Goal: Answer question/provide support: Share knowledge or assist other users

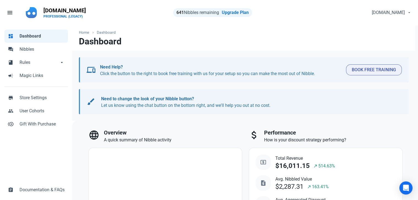
select select "7d"
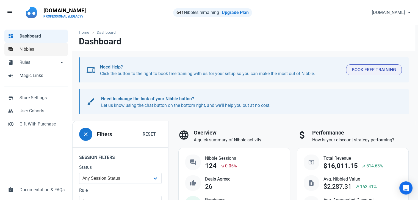
click at [37, 50] on span "Nibbles" at bounding box center [41, 49] width 45 height 7
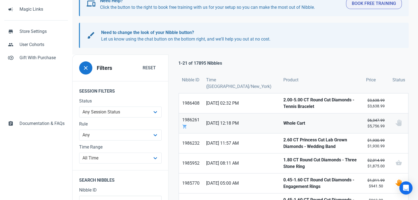
scroll to position [100, 0]
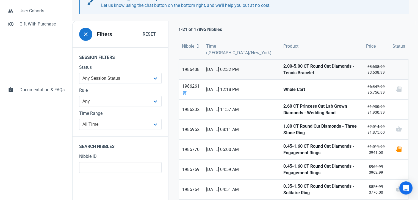
click at [283, 68] on strong "2.00-5.00 CT Round Cut Diamonds - Tennis Bracelet" at bounding box center [321, 69] width 76 height 13
click at [283, 87] on strong "Whole Cart" at bounding box center [321, 90] width 76 height 7
click at [283, 105] on strong "2.60 CT Princess Cut Lab Grown Diamonds - Wedding Band" at bounding box center [321, 109] width 76 height 13
click at [283, 130] on strong "1.80 CT Round Cut Diamonds - Three Stone Ring" at bounding box center [321, 129] width 76 height 13
click at [283, 146] on strong "0.45-1.60 CT Round Cut Diamonds - Engagement Rings" at bounding box center [321, 149] width 76 height 13
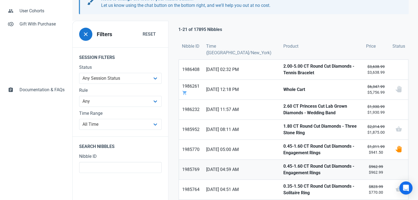
click at [283, 163] on strong "0.45-1.60 CT Round Cut Diamonds - Engagement Rings" at bounding box center [321, 169] width 76 height 13
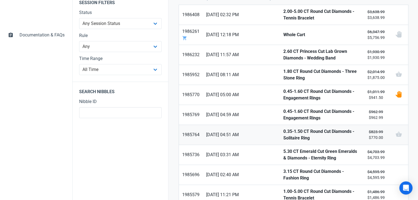
click at [283, 129] on strong "0.35-1.50 CT Round Cut Diamonds - Solitaire Ring" at bounding box center [321, 135] width 76 height 13
click at [283, 150] on strong "5.30 CT Emerald Cut Green Emeralds & Diamonds - Eternity Ring" at bounding box center [321, 155] width 76 height 13
click at [283, 169] on strong "3.15 CT Round Cut Diamonds - Fashion Ring" at bounding box center [321, 175] width 76 height 13
click at [280, 185] on link "1.00-5.00 CT Round Cut Diamonds - Tennis Bracelet" at bounding box center [321, 195] width 83 height 20
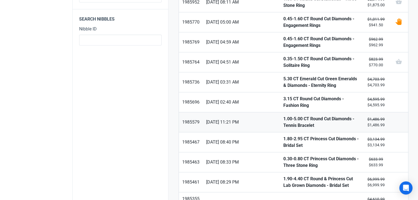
scroll to position [238, 0]
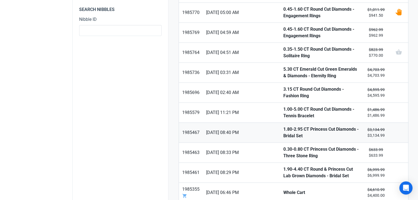
click at [283, 129] on strong "1.80-2.95 CT Princess Cut Diamonds - Bridal Set" at bounding box center [321, 132] width 76 height 13
click at [283, 146] on strong "0.30-0.80 CT Princess Cut Diamonds - Three Stone Ring" at bounding box center [321, 152] width 76 height 13
click at [280, 163] on link "1.90-4.40 CT Round & Princess Cut Lab Grown Diamonds - Bridal Set" at bounding box center [321, 173] width 83 height 20
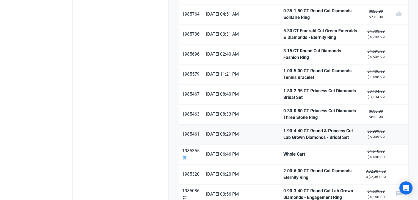
scroll to position [292, 0]
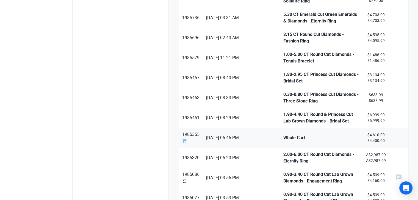
click at [283, 135] on strong "Whole Cart" at bounding box center [321, 138] width 76 height 7
click at [280, 148] on link "2.00-6.00 CT Round Cut Diamonds - Eternity Ring" at bounding box center [321, 158] width 83 height 20
click at [283, 172] on strong "0.90-3.40 CT Round Cut Lab Grown Diamonds - Engagement Ring" at bounding box center [321, 178] width 76 height 13
click at [283, 192] on strong "0.90-3.40 CT Round Cut Lab Grown Diamonds - Engagement Ring" at bounding box center [321, 198] width 76 height 13
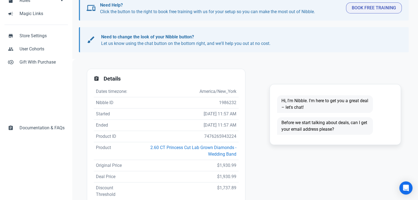
scroll to position [130, 0]
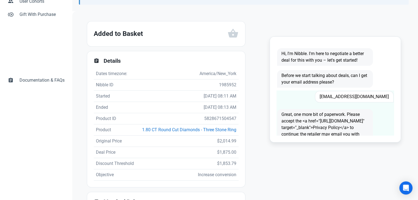
scroll to position [27, 0]
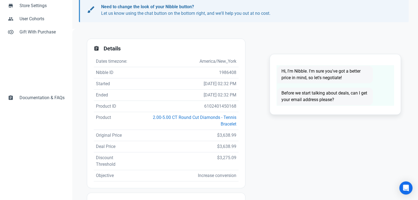
scroll to position [110, 0]
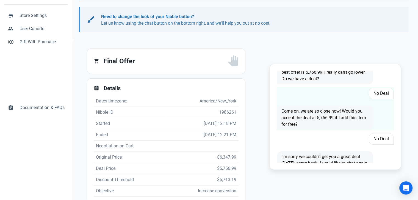
scroll to position [424, 0]
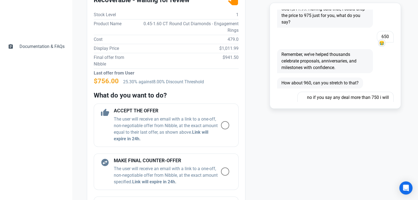
scroll to position [165, 0]
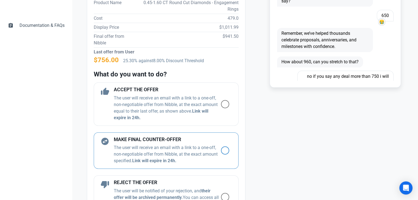
click at [163, 150] on p "The user will receive an email with a link to a one-off, non-negotiable offer f…" at bounding box center [167, 155] width 107 height 20
radio input "true"
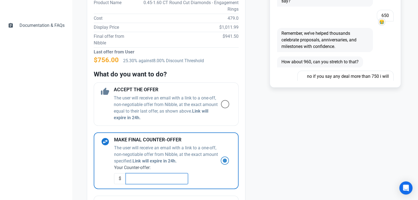
click at [160, 175] on input "text" at bounding box center [156, 179] width 62 height 11
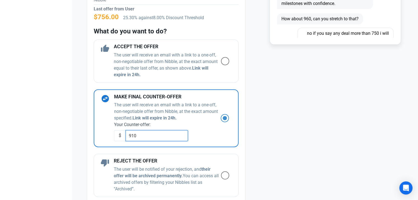
scroll to position [275, 0]
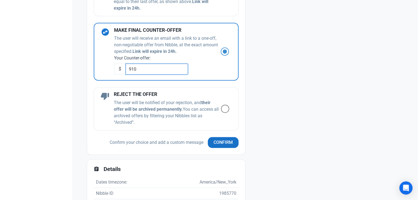
type input "910"
click at [228, 146] on button "Confirm" at bounding box center [223, 142] width 31 height 11
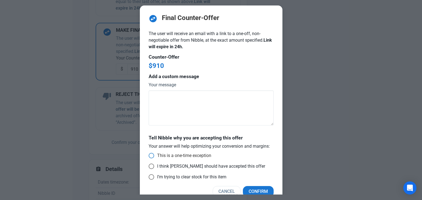
click at [156, 154] on span "This is a one-time exception" at bounding box center [182, 155] width 57 height 5
click at [152, 154] on input "This is a one-time exception" at bounding box center [151, 156] width 4 height 4
radio input "true"
click at [257, 189] on span "Confirm" at bounding box center [258, 192] width 19 height 7
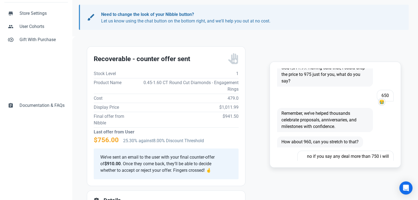
scroll to position [82, 0]
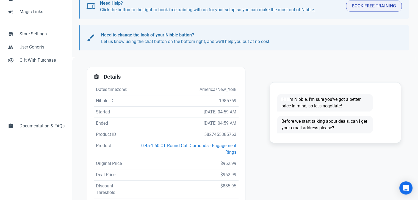
scroll to position [137, 0]
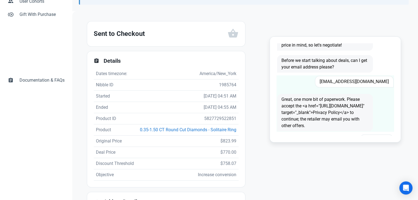
scroll to position [27, 0]
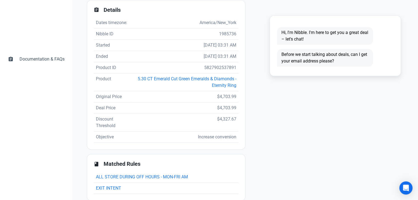
scroll to position [137, 0]
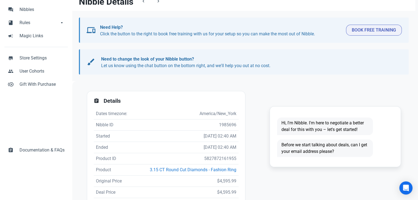
scroll to position [82, 0]
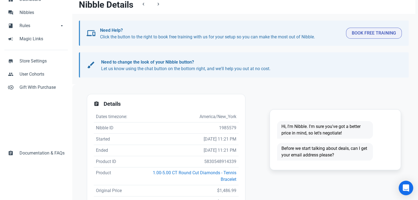
scroll to position [110, 0]
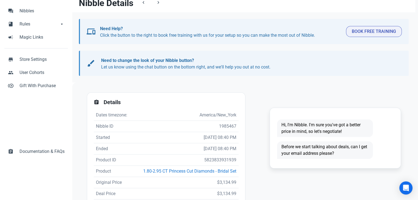
scroll to position [82, 0]
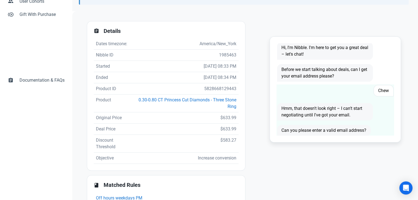
scroll to position [9, 0]
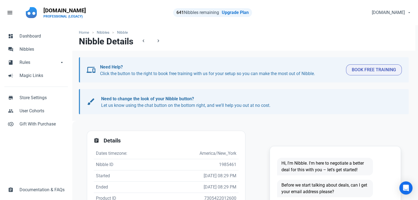
scroll to position [82, 0]
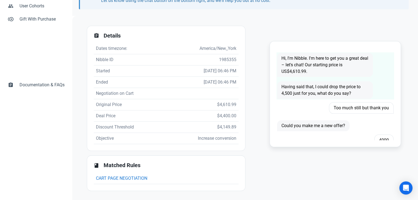
scroll to position [26, 0]
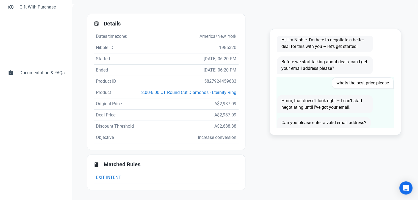
scroll to position [9, 0]
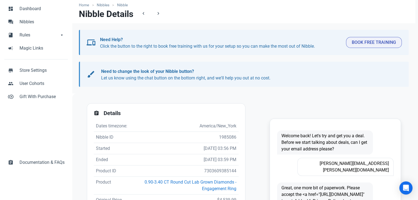
scroll to position [82, 0]
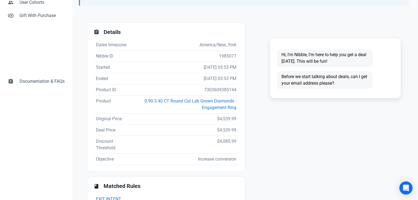
scroll to position [110, 0]
